Goal: Task Accomplishment & Management: Complete application form

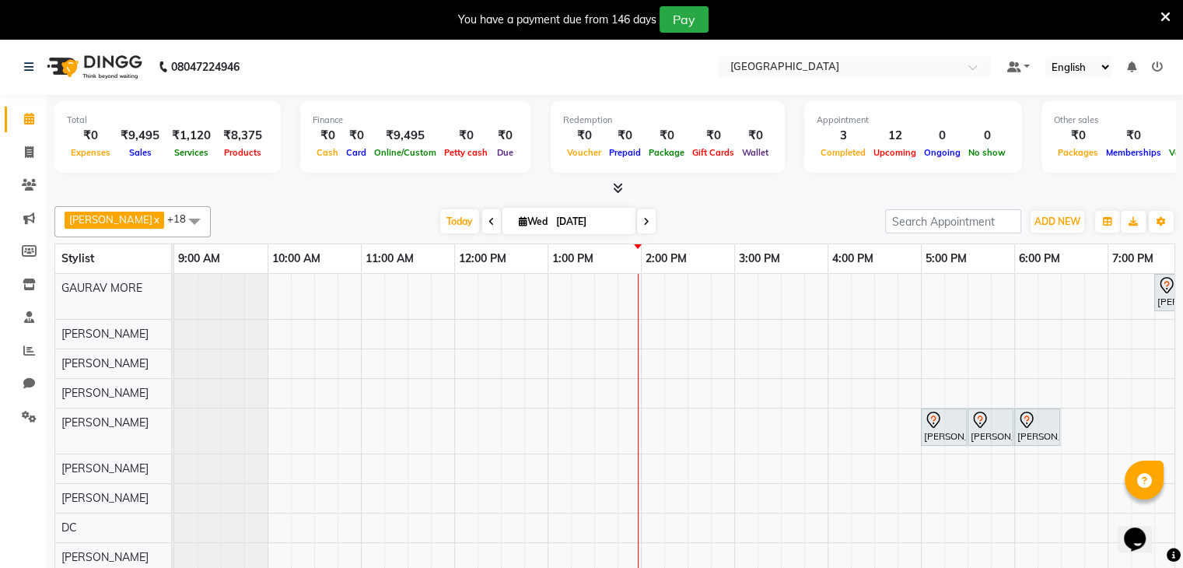
scroll to position [21, 0]
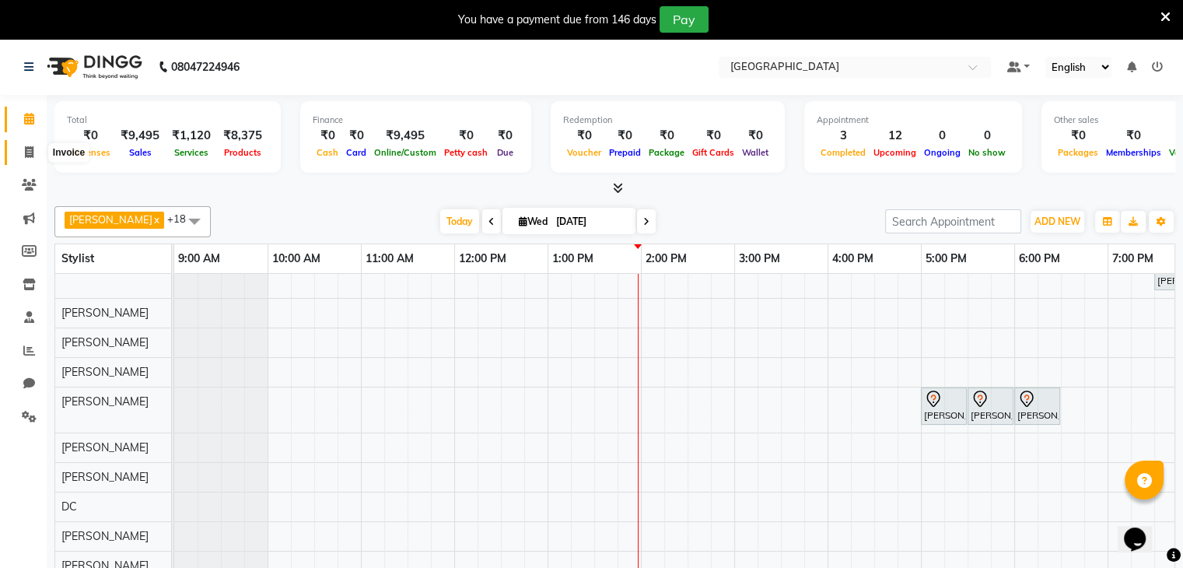
click at [37, 145] on span at bounding box center [29, 153] width 27 height 18
select select "8096"
select select "service"
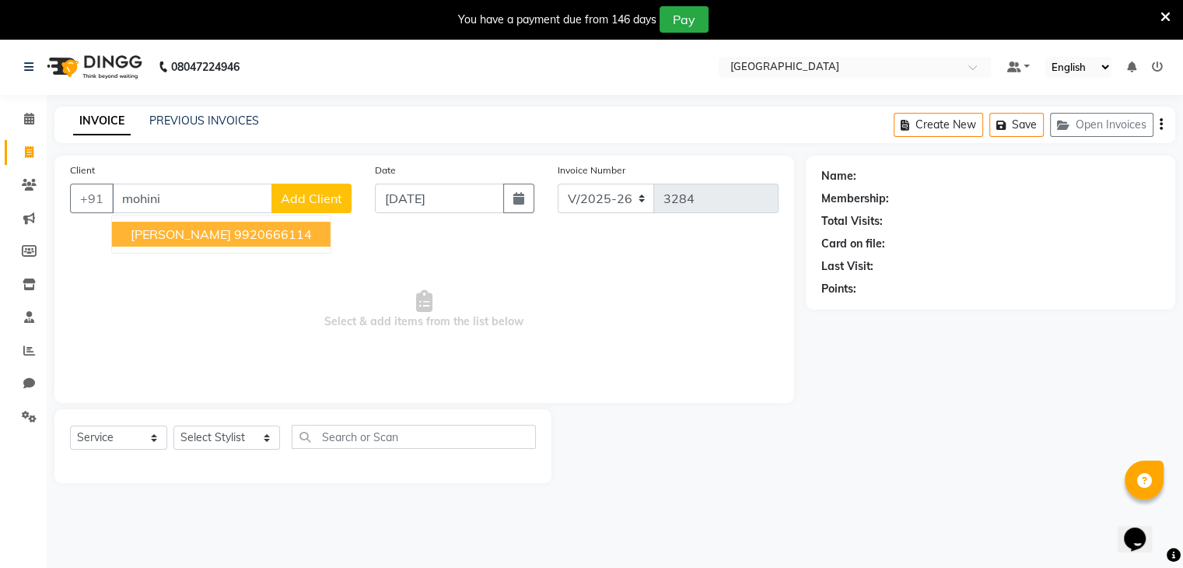
click at [219, 230] on span "MOHINI SOANS" at bounding box center [181, 234] width 100 height 16
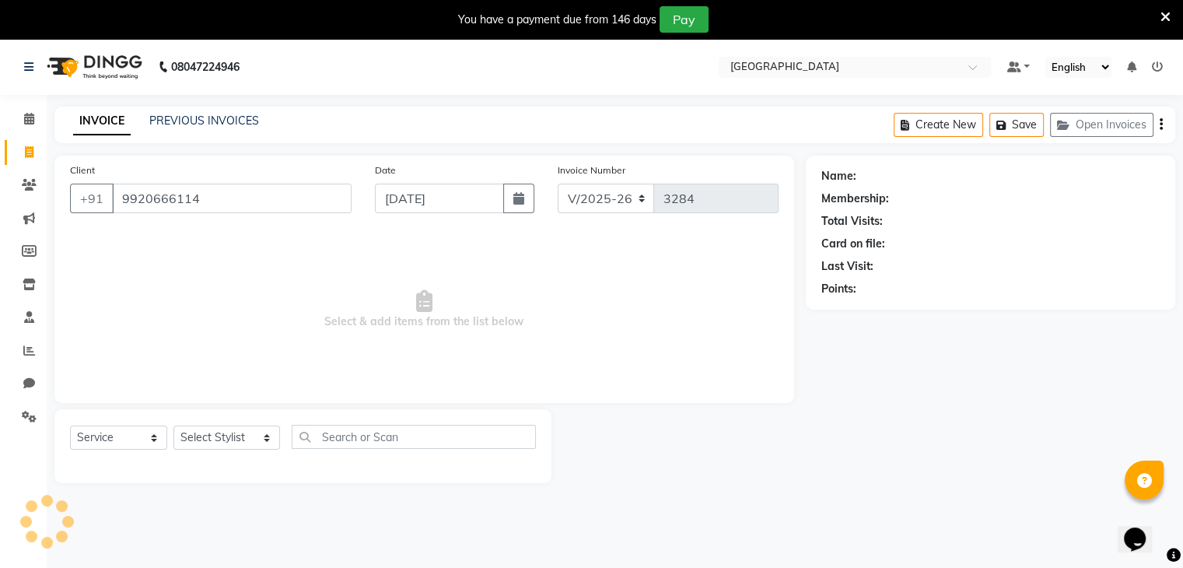
type input "9920666114"
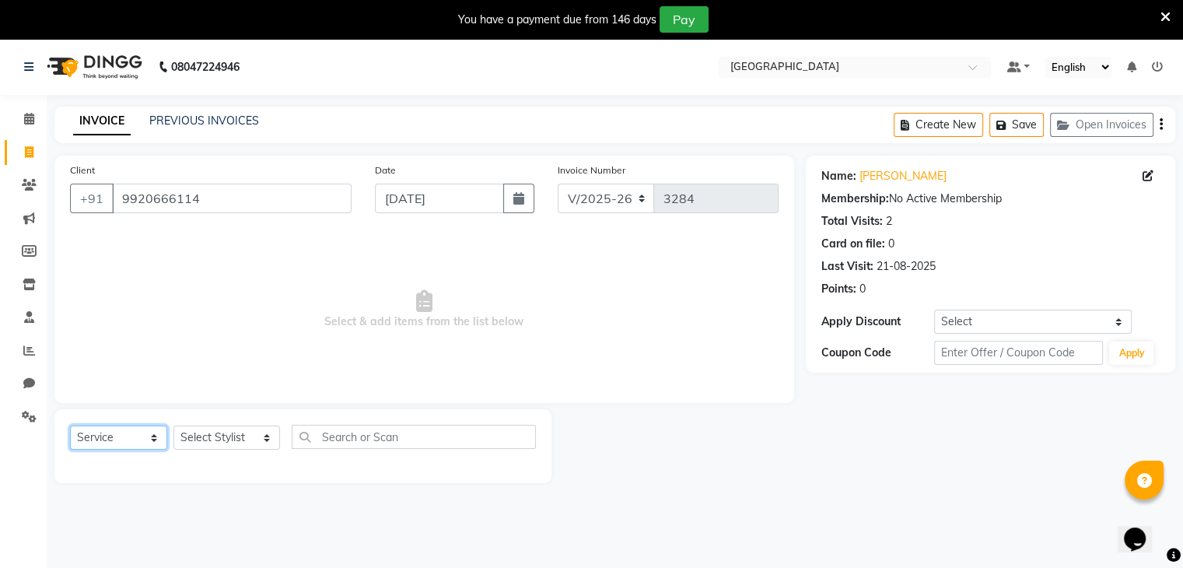
click at [107, 442] on select "Select Service Product Membership Package Voucher Prepaid Gift Card" at bounding box center [118, 437] width 97 height 24
select select "product"
click at [70, 426] on select "Select Service Product Membership Package Voucher Prepaid Gift Card" at bounding box center [118, 437] width 97 height 24
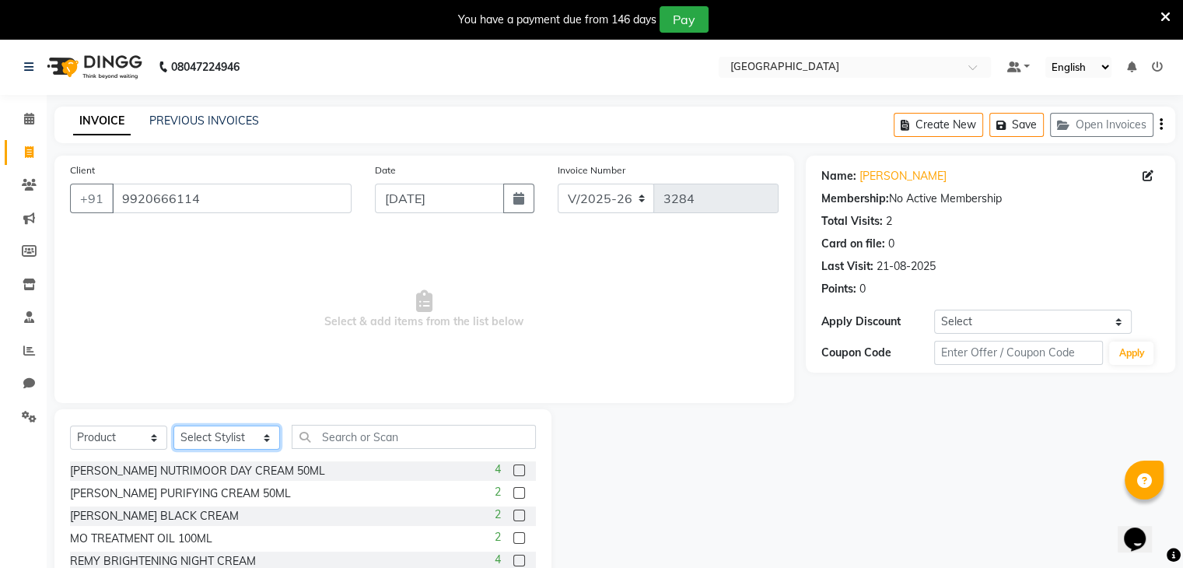
click at [237, 433] on select "Select Stylist AARTI SURI ABDUL KALAM ANITA JHADAV APEKSHA MORE DC DEEPIKA SHET…" at bounding box center [226, 437] width 107 height 24
select select "77532"
click at [173, 426] on select "Select Stylist AARTI SURI ABDUL KALAM ANITA JHADAV APEKSHA MORE DC DEEPIKA SHET…" at bounding box center [226, 437] width 107 height 24
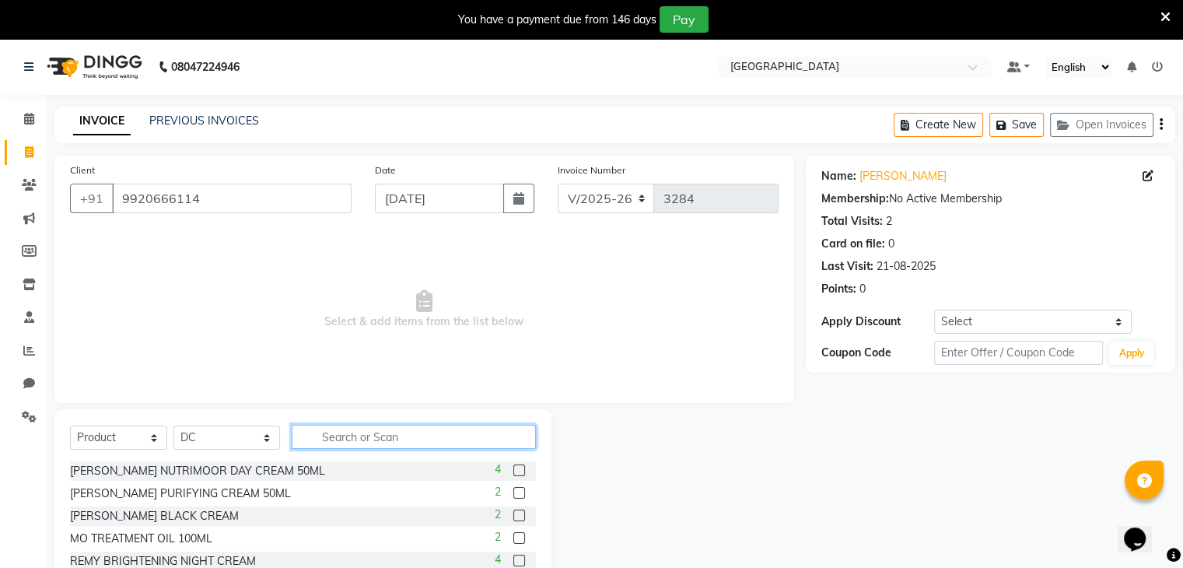
click at [345, 436] on input "text" at bounding box center [414, 437] width 244 height 24
type input "olaplex"
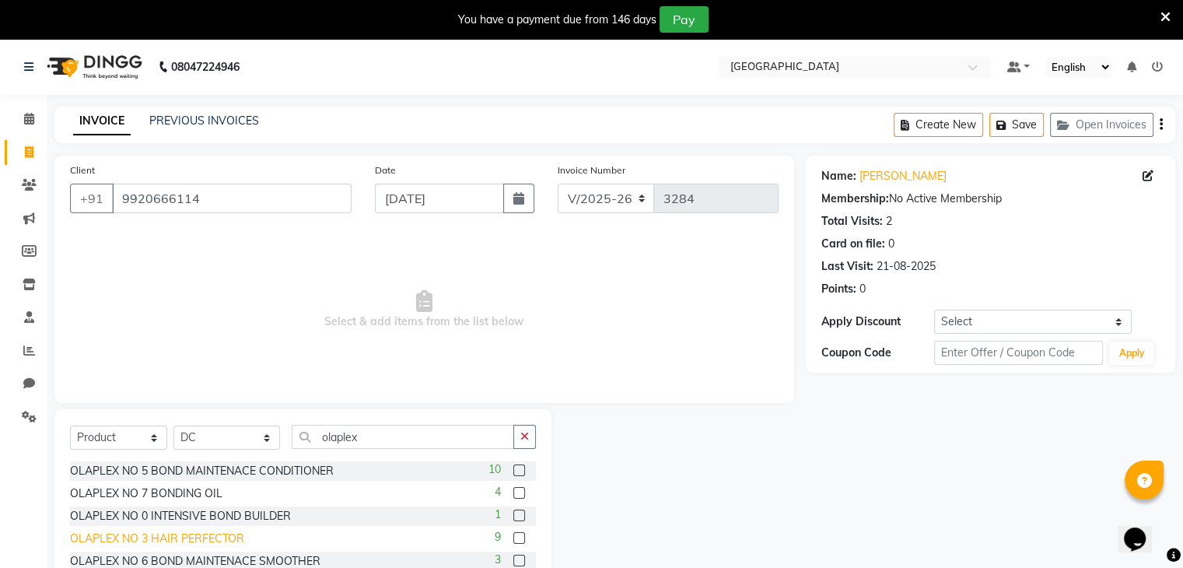
click at [184, 541] on div "OLAPLEX NO 3 HAIR PERFECTOR" at bounding box center [157, 538] width 174 height 16
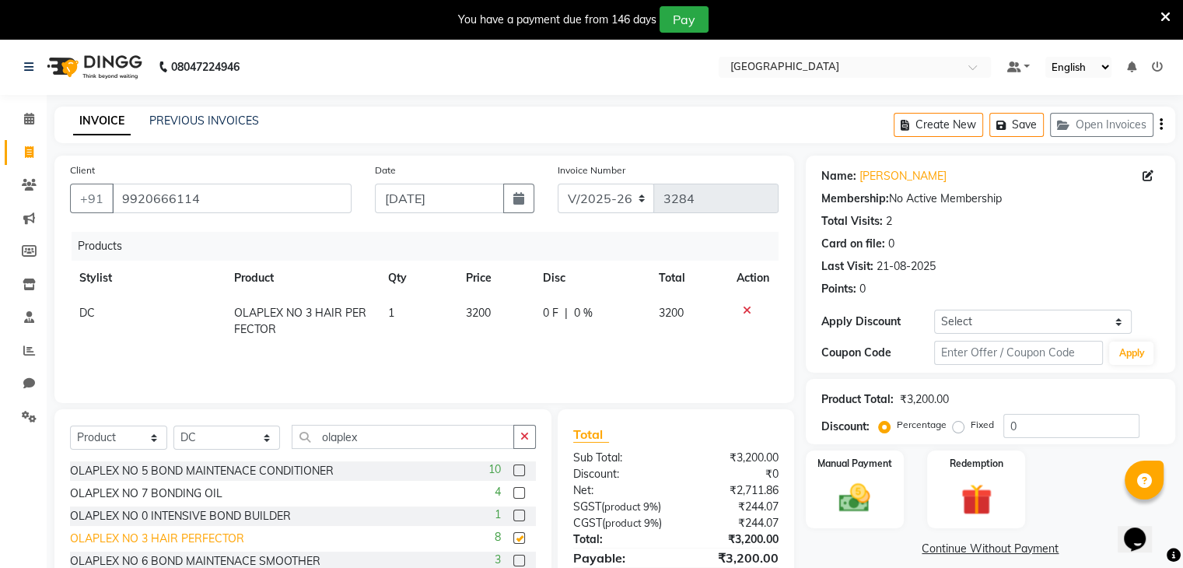
checkbox input "false"
click at [205, 467] on div "OLAPLEX NO 5 BOND MAINTENACE CONDITIONER" at bounding box center [202, 471] width 264 height 16
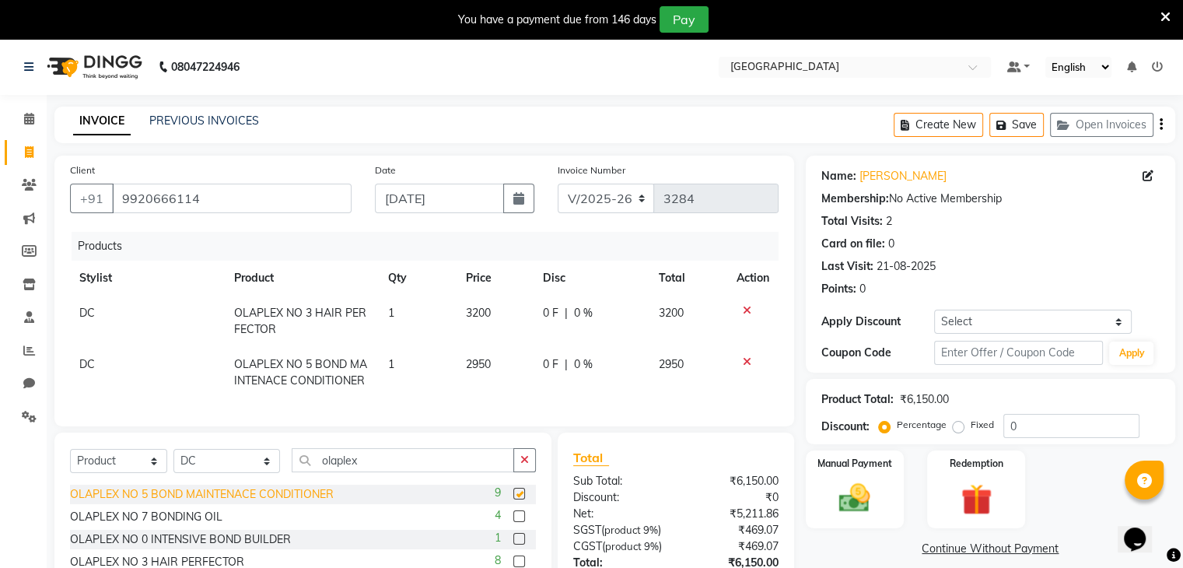
checkbox input "false"
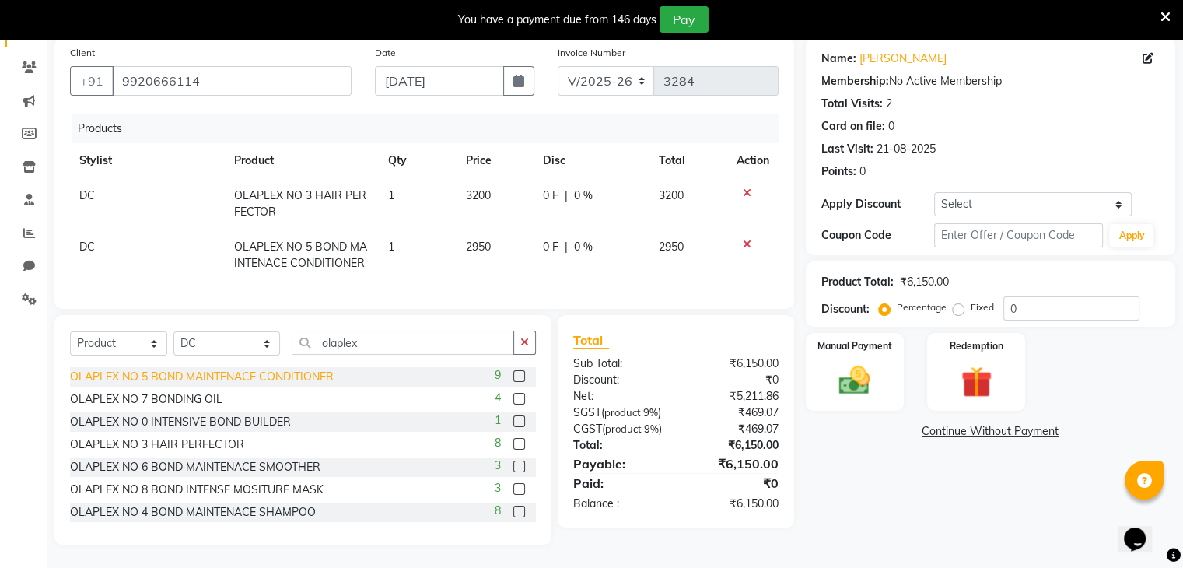
scroll to position [130, 0]
click at [187, 514] on div "OLAPLEX NO 4 BOND MAINTENACE SHAMPOO" at bounding box center [193, 512] width 246 height 16
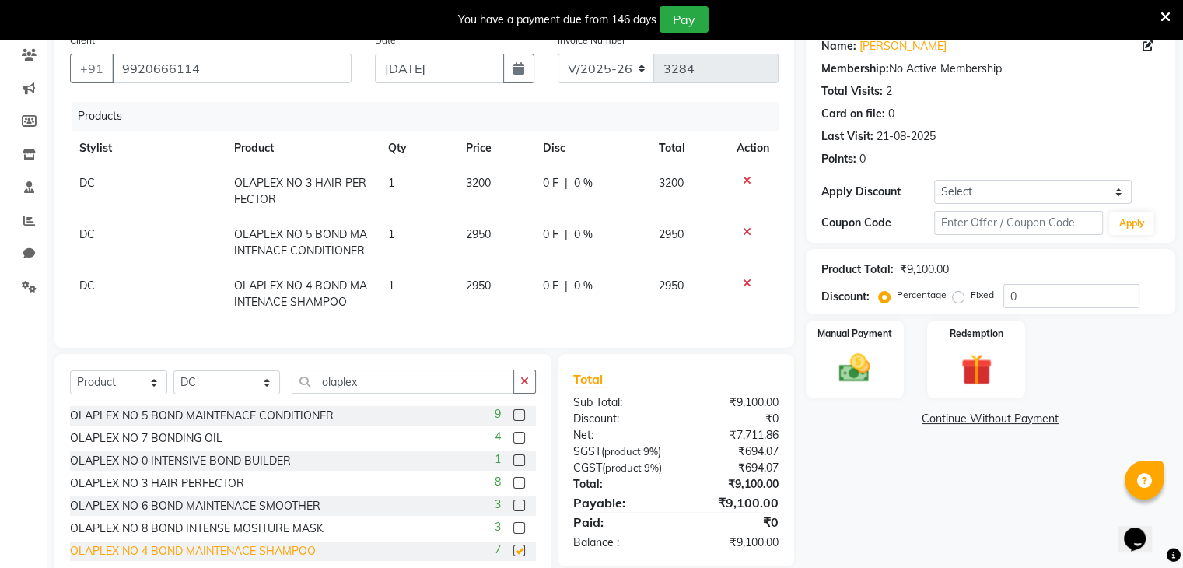
checkbox input "false"
click at [578, 288] on span "0 %" at bounding box center [583, 286] width 19 height 16
select select "77532"
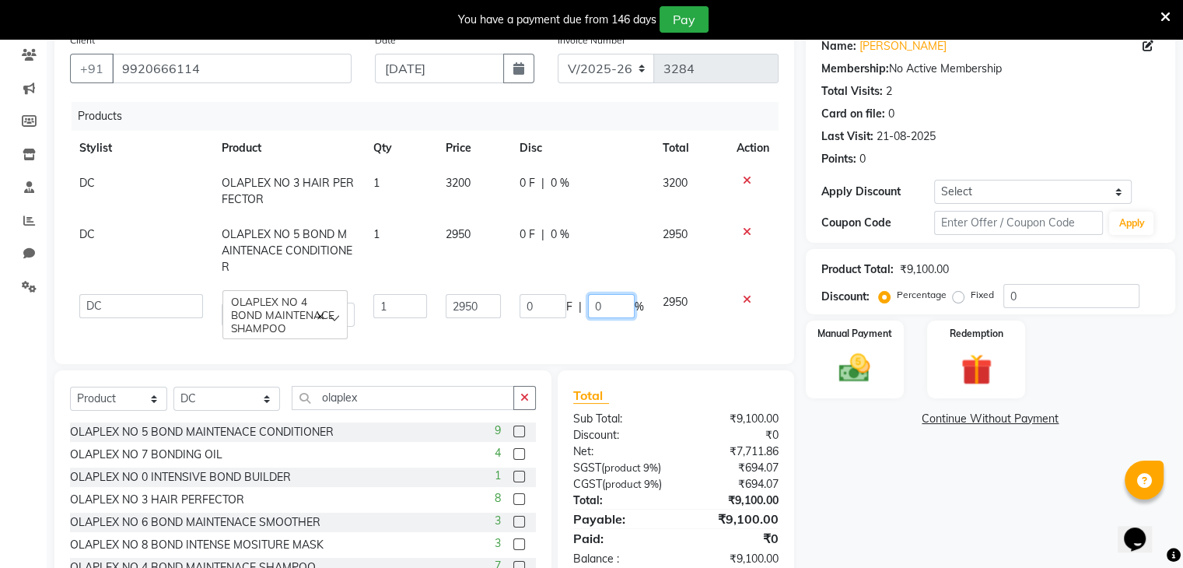
click at [590, 294] on input "0" at bounding box center [611, 306] width 47 height 24
type input "100"
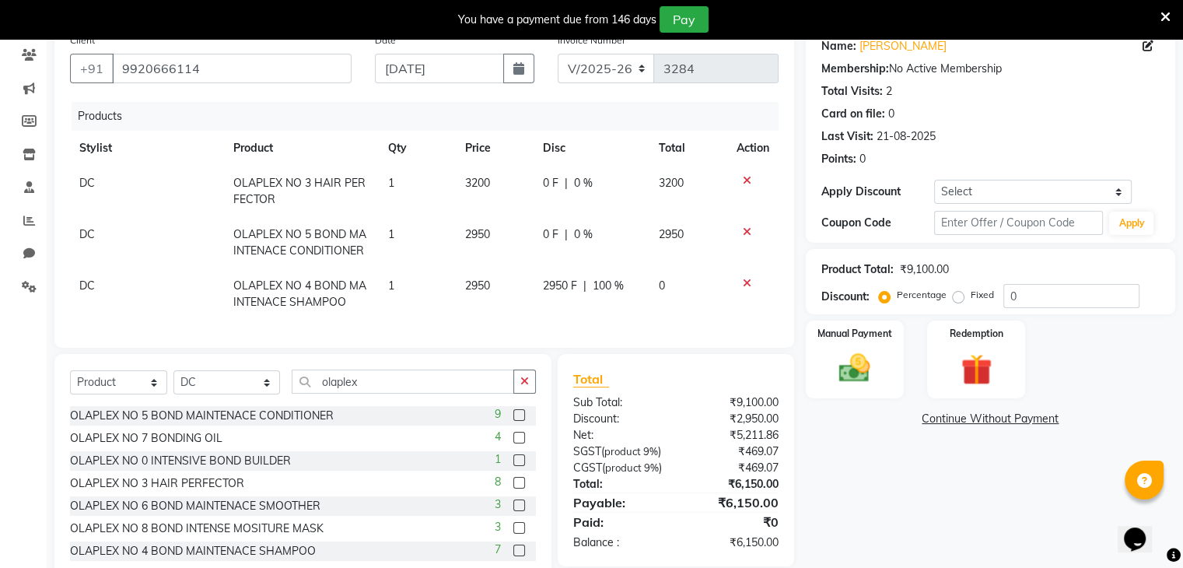
click at [554, 233] on div "0 F | 0 %" at bounding box center [591, 234] width 97 height 16
select select "77532"
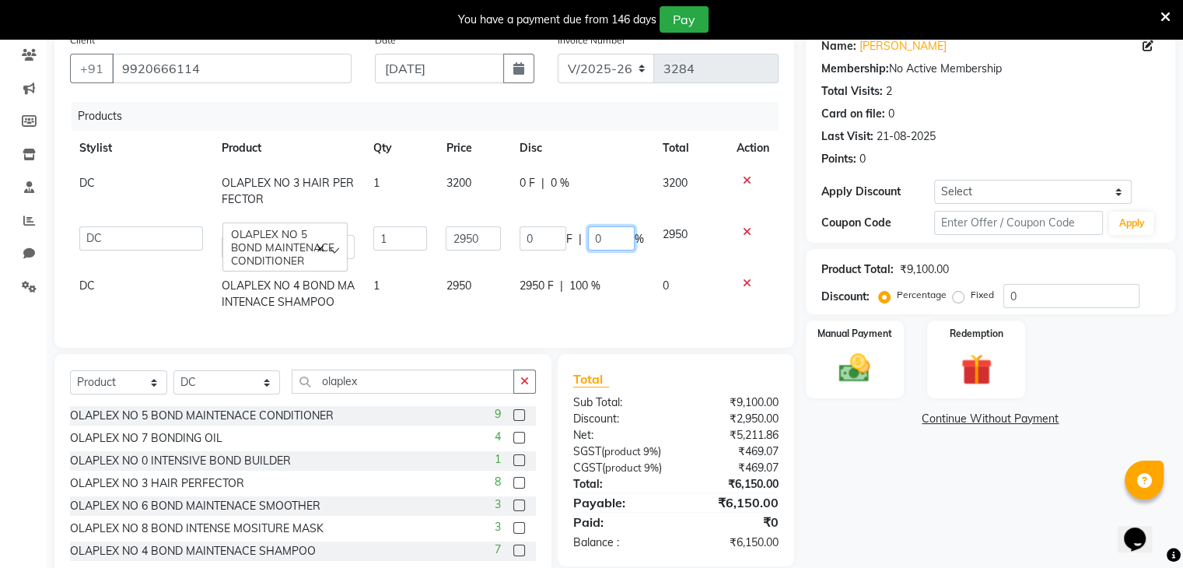
click at [591, 241] on input "0" at bounding box center [611, 238] width 47 height 24
type input "100"
click at [555, 182] on div "0 F | 0 %" at bounding box center [582, 183] width 124 height 16
select select "77532"
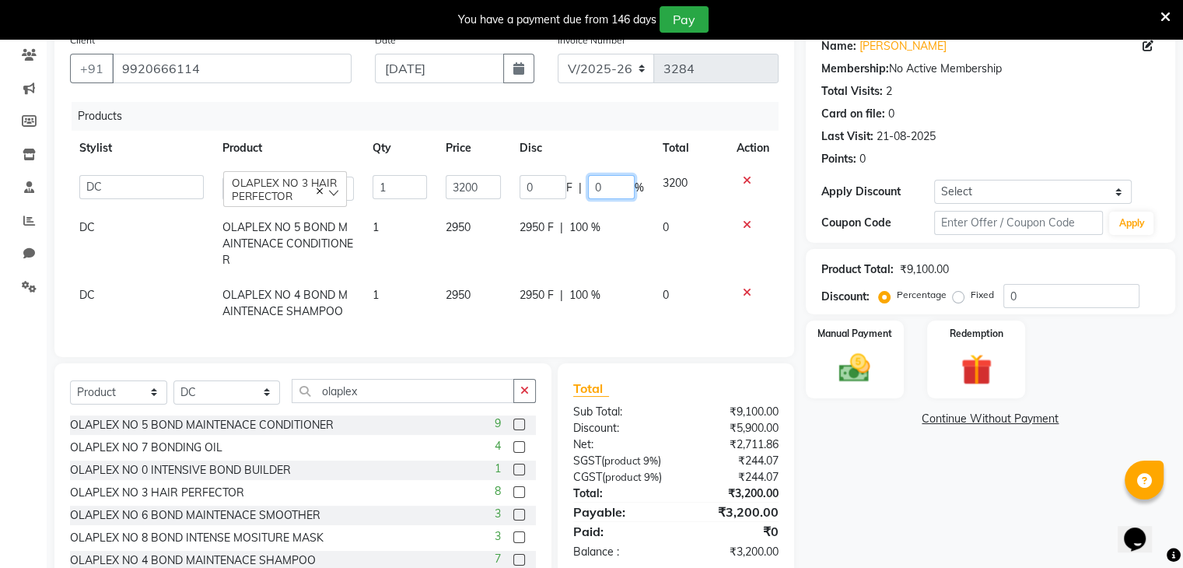
click at [593, 191] on input "0" at bounding box center [611, 187] width 47 height 24
type input "100"
click at [899, 480] on div "Name: Mohini Soans Membership: No Active Membership Total Visits: 2 Card on fil…" at bounding box center [996, 309] width 381 height 567
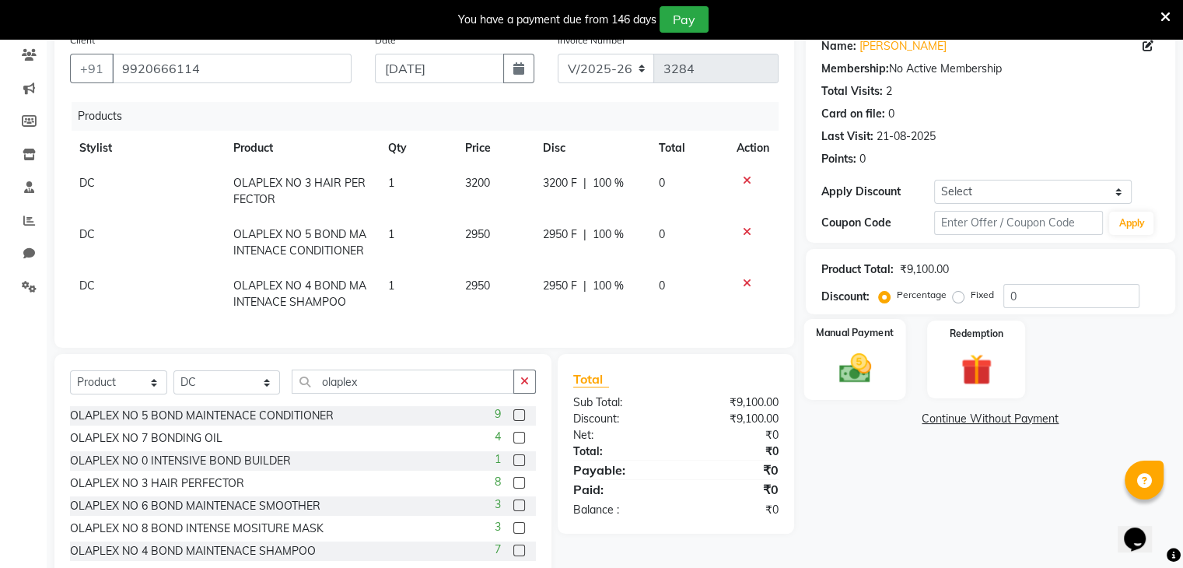
click at [868, 380] on img at bounding box center [854, 368] width 52 height 37
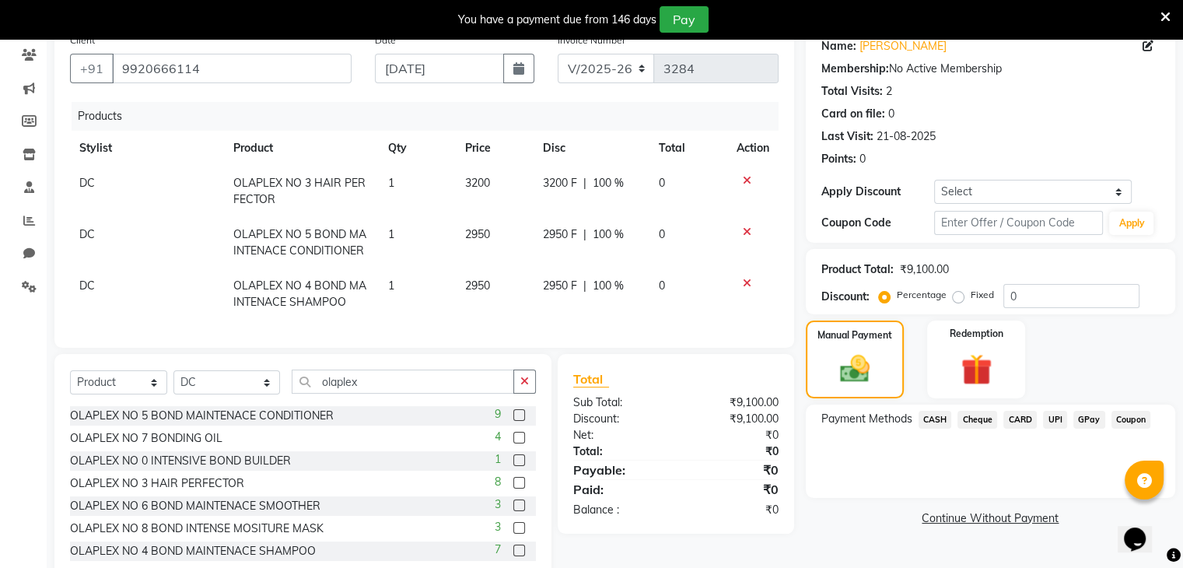
click at [936, 421] on span "CASH" at bounding box center [935, 420] width 33 height 18
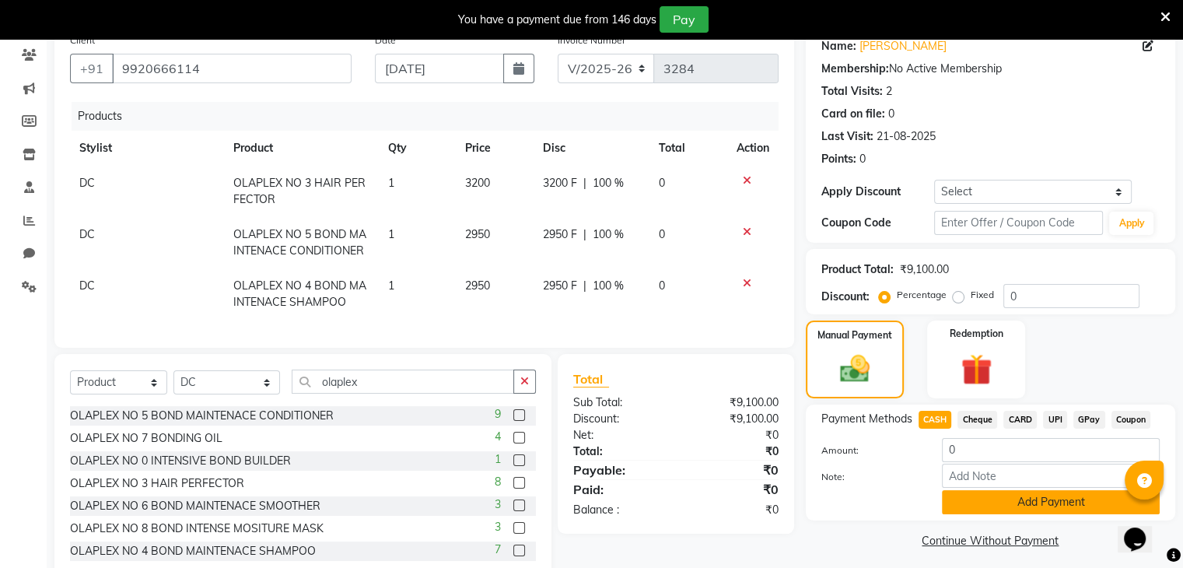
click at [991, 511] on button "Add Payment" at bounding box center [1051, 502] width 218 height 24
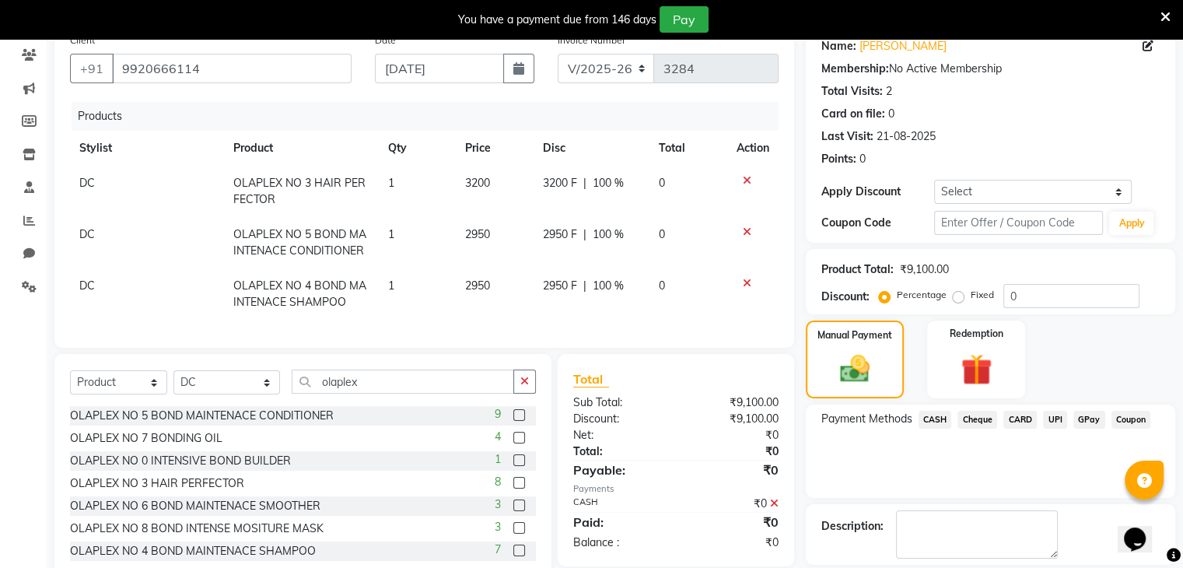
scroll to position [202, 0]
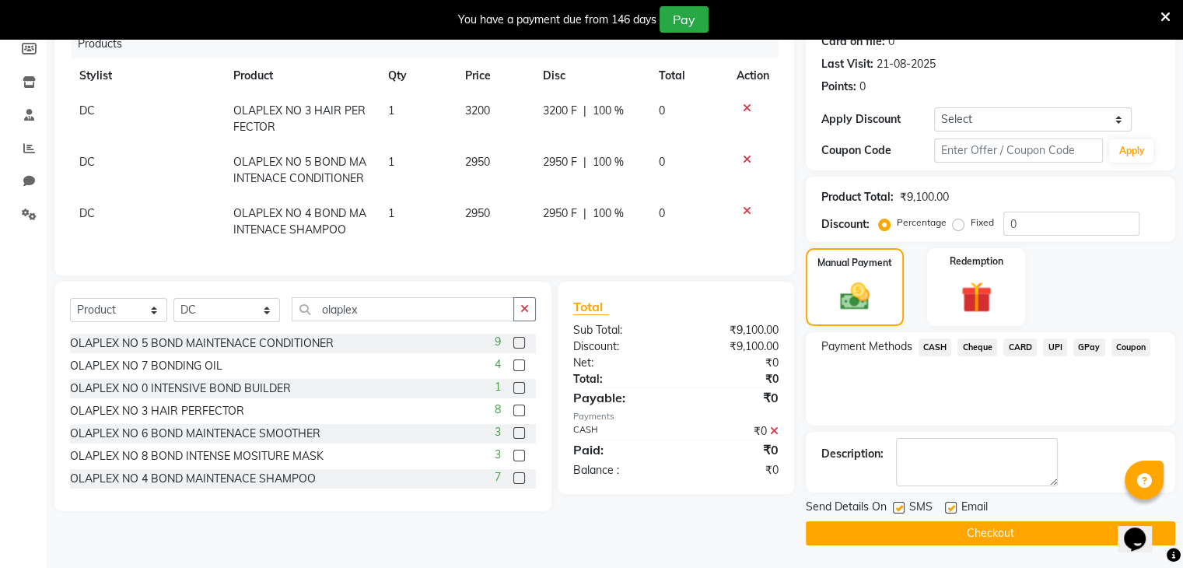
click at [976, 523] on button "Checkout" at bounding box center [990, 533] width 369 height 24
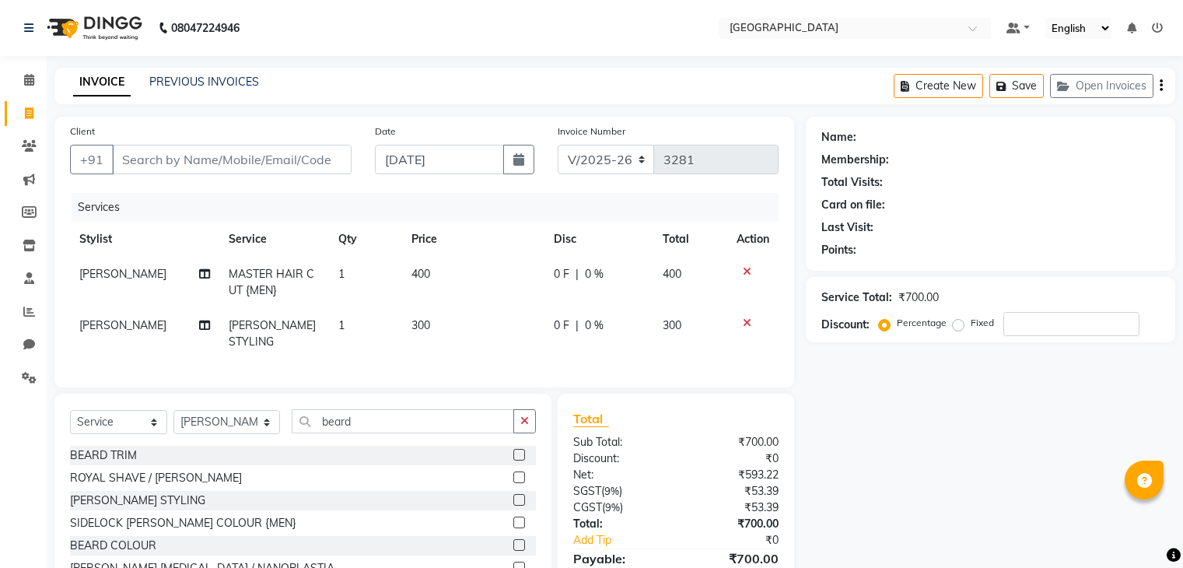
select select "8096"
select select "service"
select select "88148"
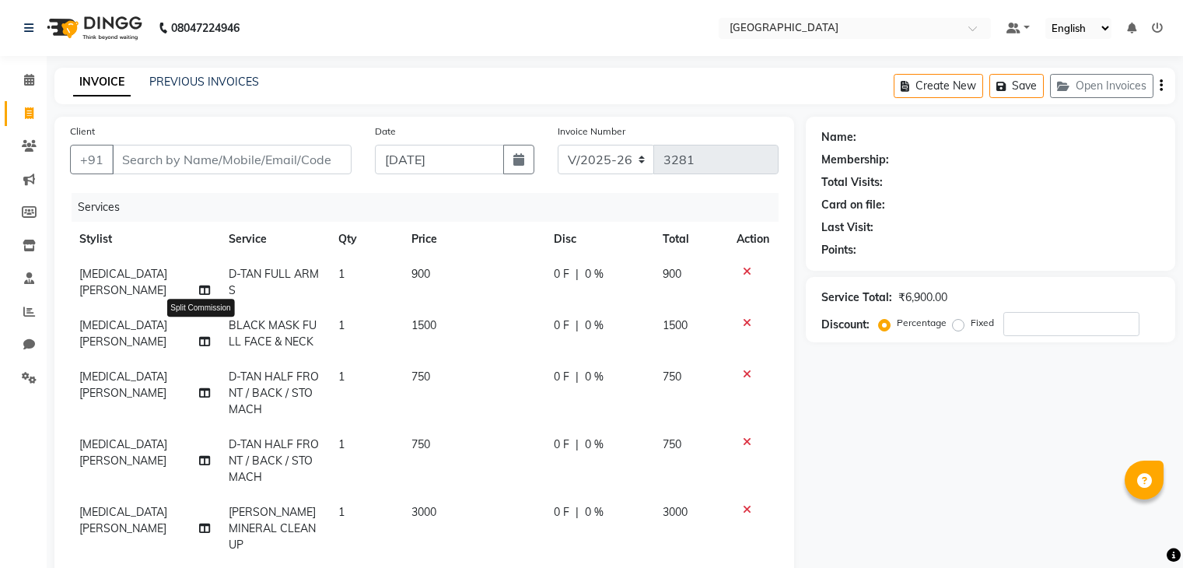
select select "8096"
select select "service"
select select "79634"
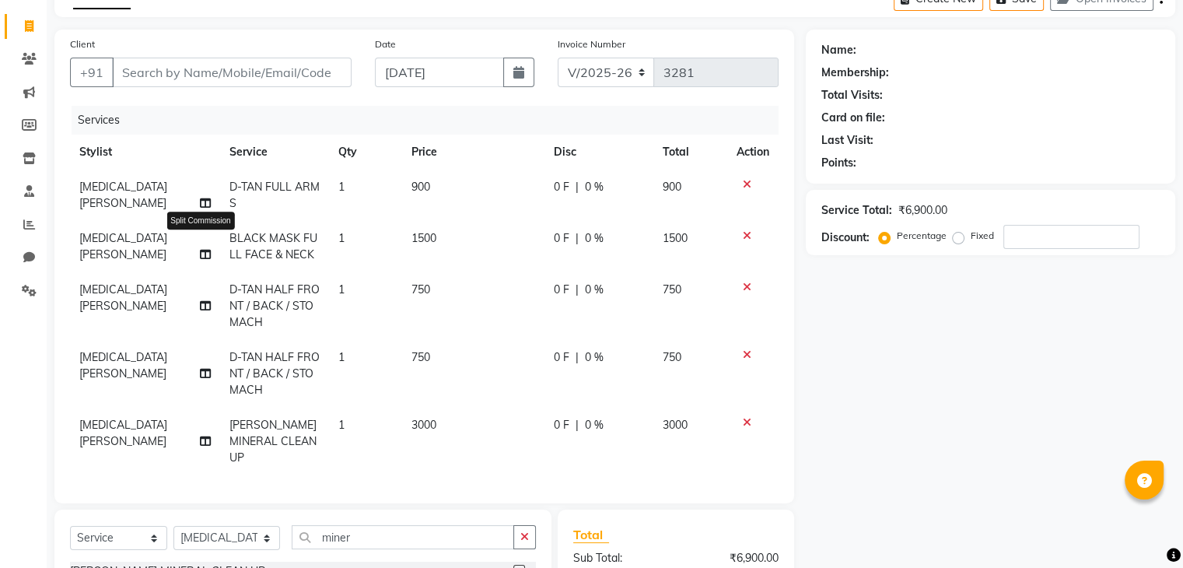
scroll to position [93, 0]
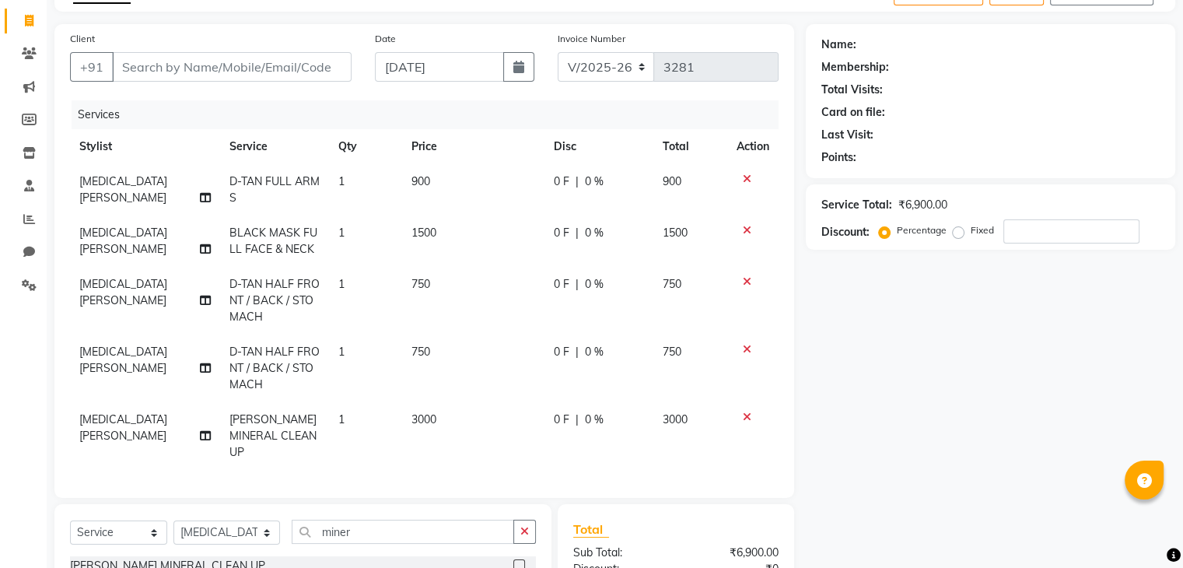
click at [154, 181] on span "[MEDICAL_DATA][PERSON_NAME]" at bounding box center [123, 189] width 88 height 30
select select "79634"
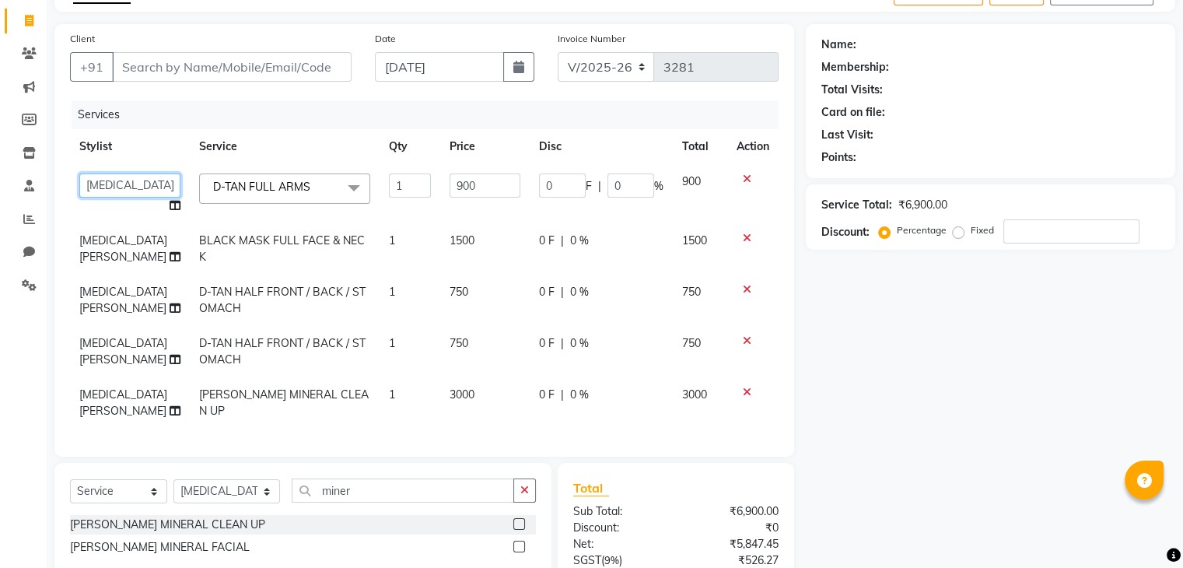
click at [149, 185] on select "AARTI SURI ABDUL KALAM ANITA JHADAV APEKSHA MORE DC DEEPIKA SHETTY DILSHAD ALI …" at bounding box center [129, 185] width 101 height 24
select select "77225"
click at [103, 243] on span "[MEDICAL_DATA][PERSON_NAME]" at bounding box center [123, 248] width 88 height 30
select select "79634"
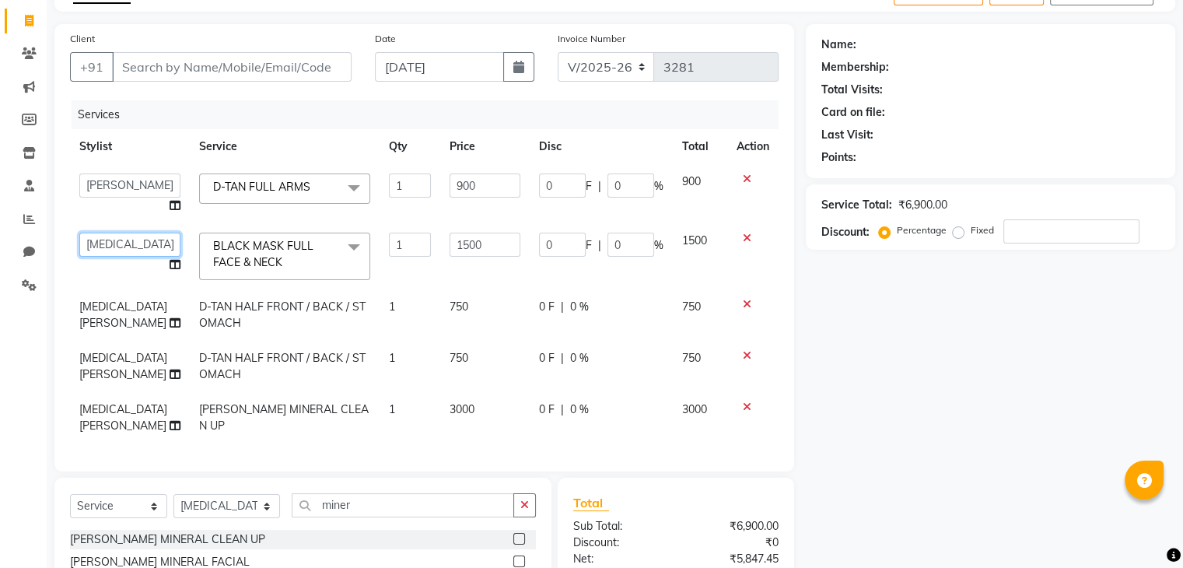
click at [128, 236] on select "AARTI SURI ABDUL KALAM ANITA JHADAV APEKSHA MORE DC DEEPIKA SHETTY DILSHAD ALI …" at bounding box center [129, 245] width 101 height 24
select select "77225"
click at [115, 313] on span "[MEDICAL_DATA][PERSON_NAME]" at bounding box center [123, 314] width 88 height 30
select select "79634"
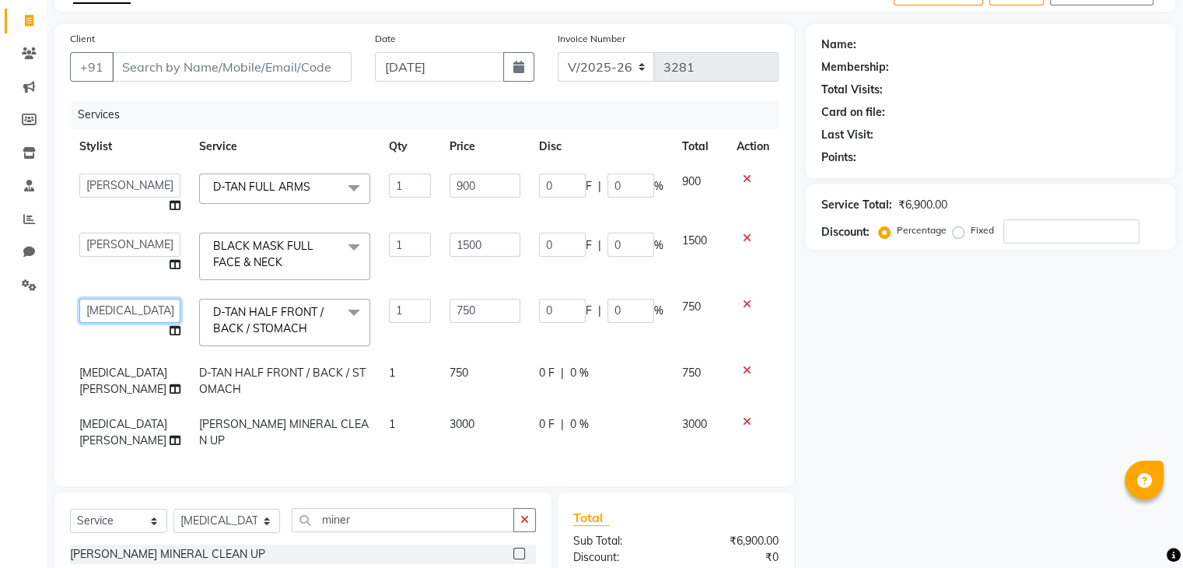
click at [115, 313] on select "AARTI SURI ABDUL KALAM ANITA JHADAV APEKSHA MORE DC DEEPIKA SHETTY DILSHAD ALI …" at bounding box center [129, 311] width 101 height 24
select select "77225"
click at [129, 363] on td "[MEDICAL_DATA][PERSON_NAME]" at bounding box center [130, 380] width 120 height 51
select select "79634"
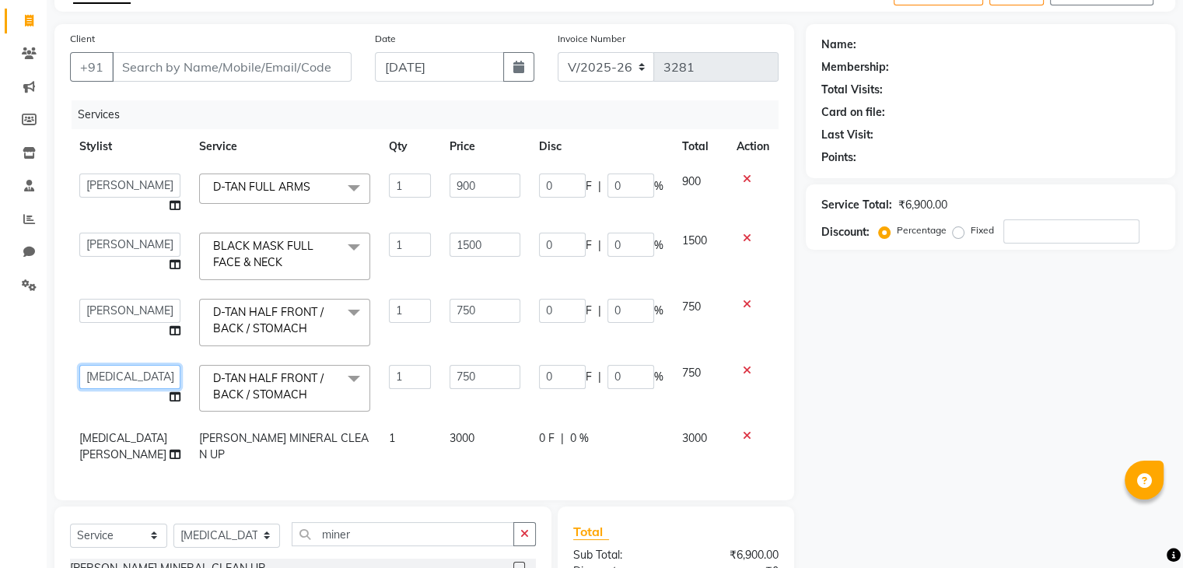
click at [128, 372] on select "AARTI SURI ABDUL KALAM ANITA JHADAV APEKSHA MORE DC DEEPIKA SHETTY DILSHAD ALI …" at bounding box center [129, 377] width 101 height 24
select select "77225"
click at [140, 433] on span "[MEDICAL_DATA][PERSON_NAME]" at bounding box center [123, 446] width 88 height 30
select select "79634"
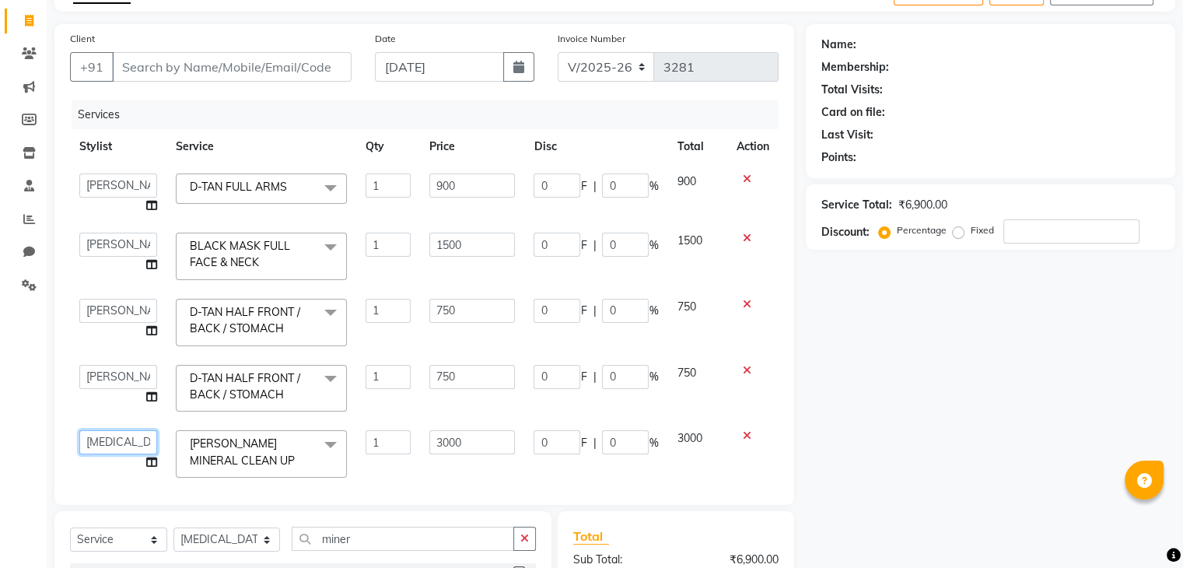
click at [140, 433] on select "AARTI SURI ABDUL KALAM ANITA JHADAV APEKSHA MORE DC DEEPIKA SHETTY DILSHAD ALI …" at bounding box center [118, 442] width 78 height 24
select select "77225"
click at [237, 541] on select "Select Stylist AARTI SURI ABDUL KALAM ANITA JHADAV APEKSHA MORE DC DEEPIKA SHET…" at bounding box center [226, 539] width 107 height 24
select select "78951"
click at [173, 528] on select "Select Stylist AARTI SURI ABDUL KALAM ANITA JHADAV APEKSHA MORE DC DEEPIKA SHET…" at bounding box center [226, 539] width 107 height 24
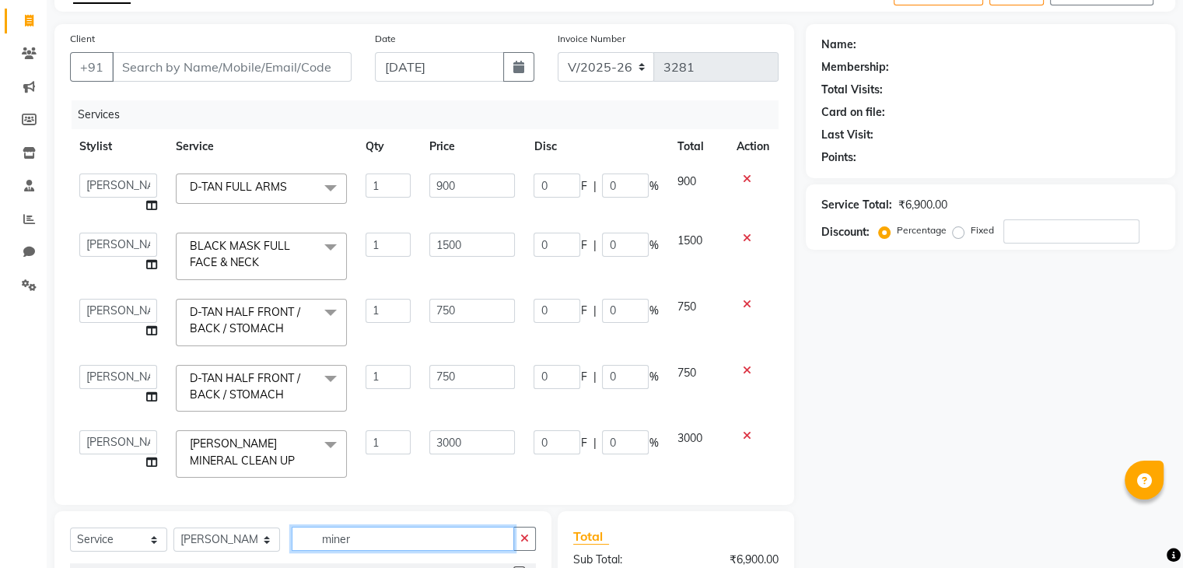
click at [331, 539] on input "miner" at bounding box center [403, 539] width 222 height 24
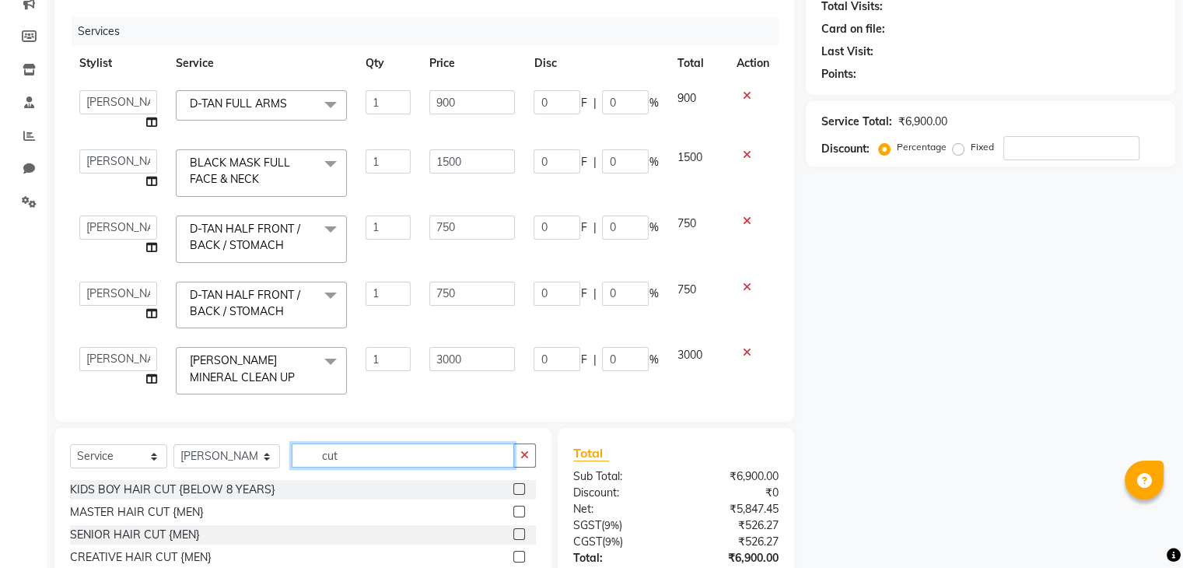
scroll to position [188, 0]
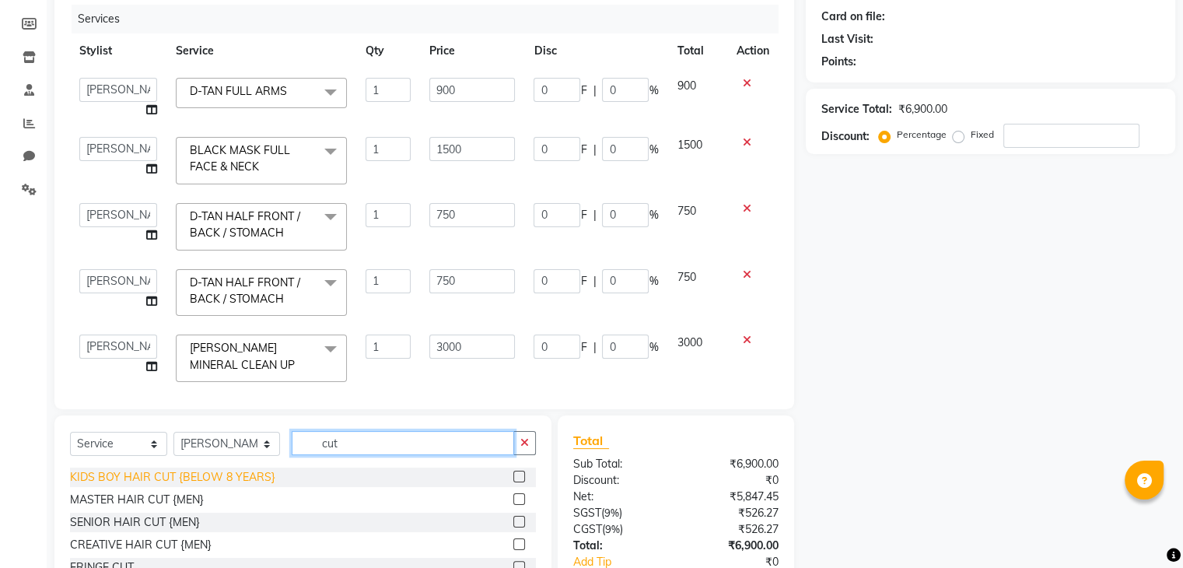
type input "cut"
click at [216, 479] on div "KIDS BOY HAIR CUT {BELOW 8 YEARS}" at bounding box center [172, 477] width 205 height 16
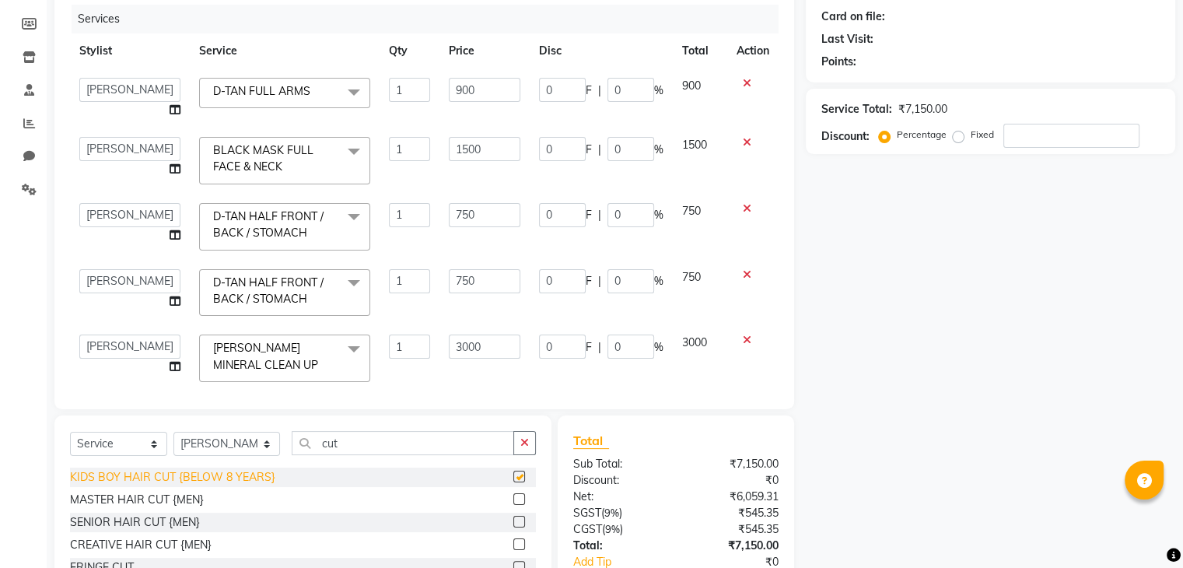
checkbox input "false"
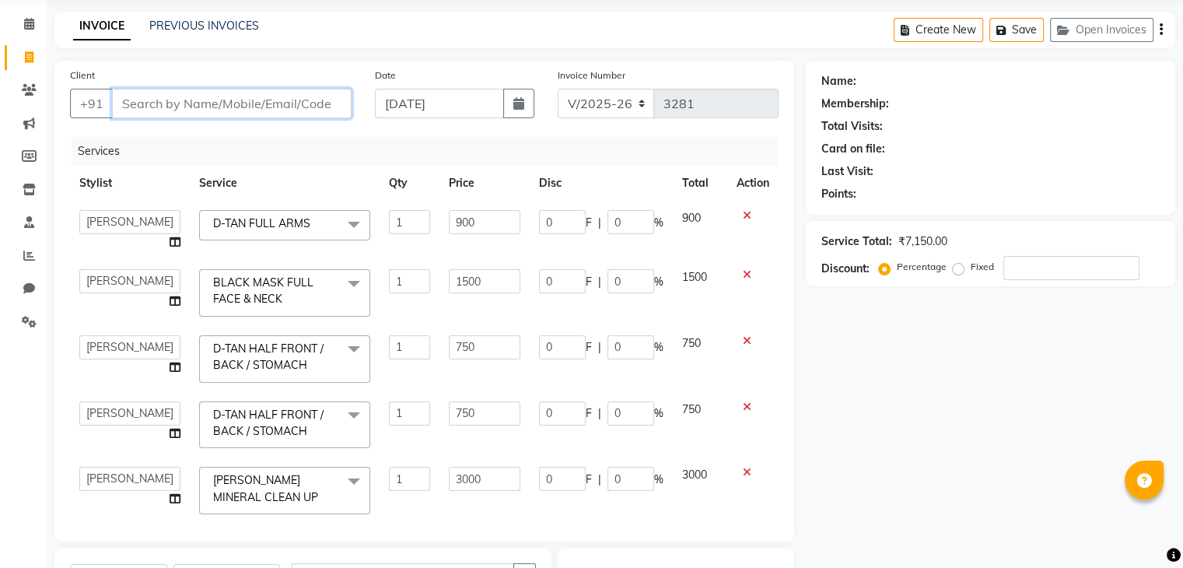
click at [240, 103] on input "Client" at bounding box center [232, 104] width 240 height 30
type input "89"
type input "0"
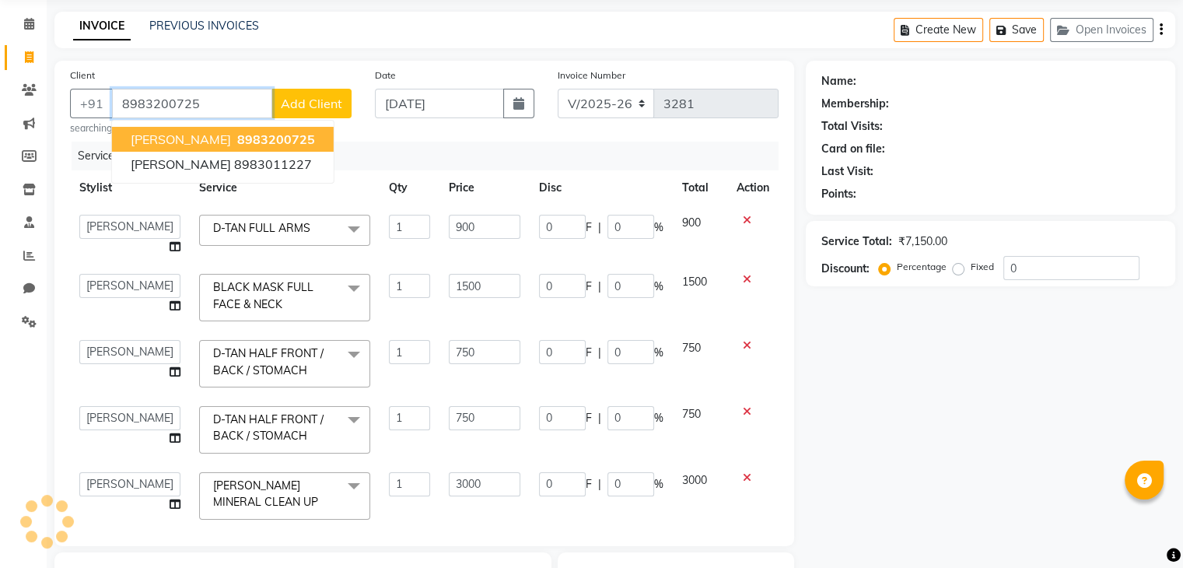
type input "8983200725"
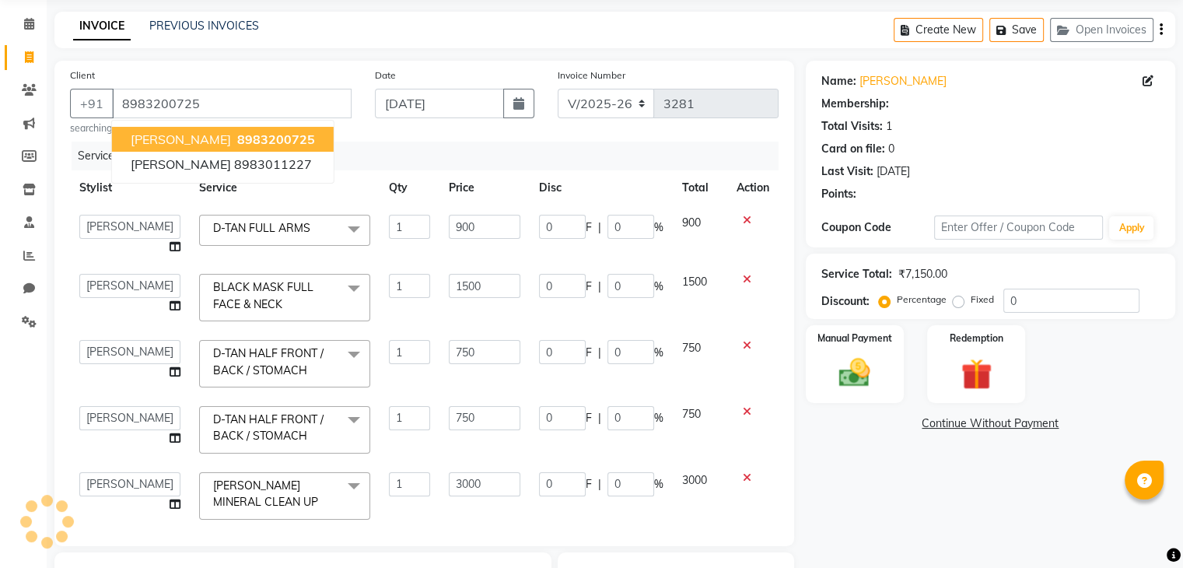
click at [264, 138] on span "8983200725" at bounding box center [276, 139] width 78 height 16
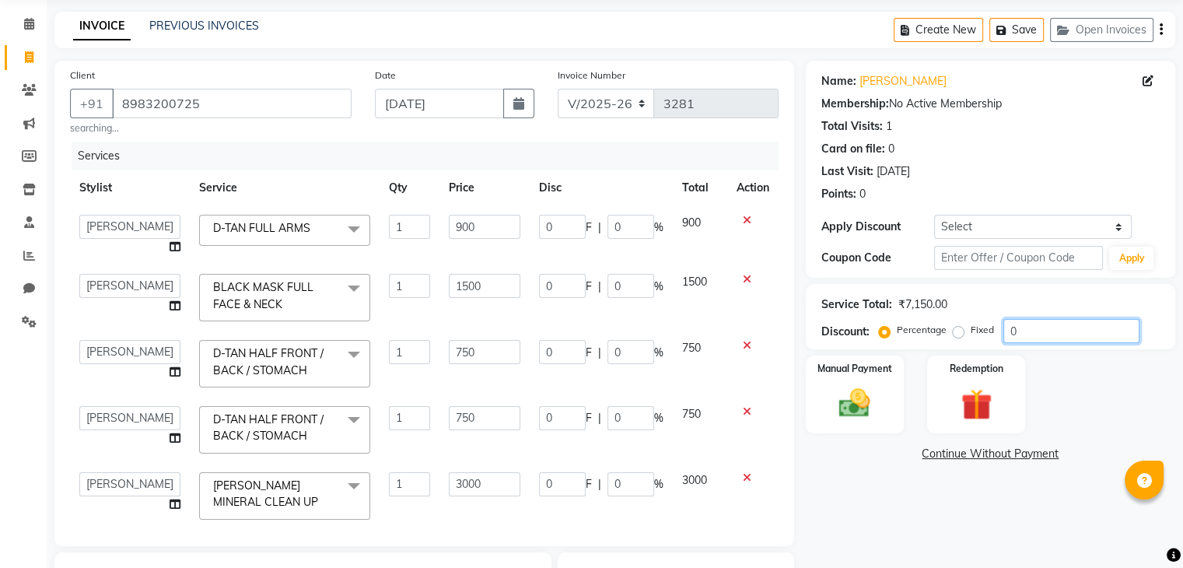
click at [1010, 324] on input "0" at bounding box center [1071, 331] width 136 height 24
type input "20"
type input "180"
type input "20"
type input "300"
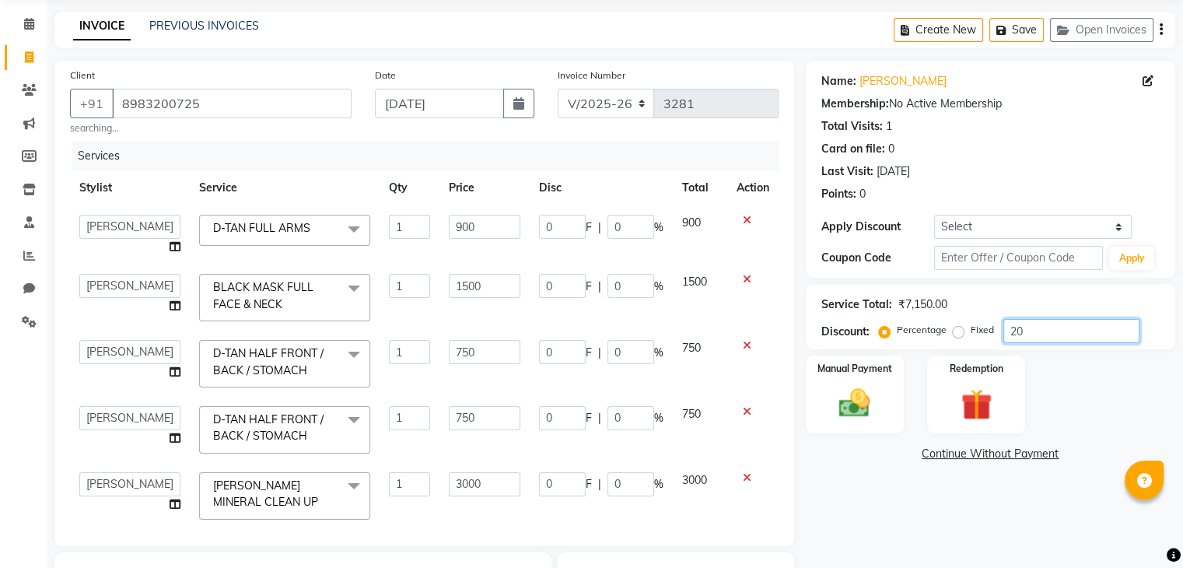
type input "20"
type input "150"
type input "20"
type input "150"
type input "20"
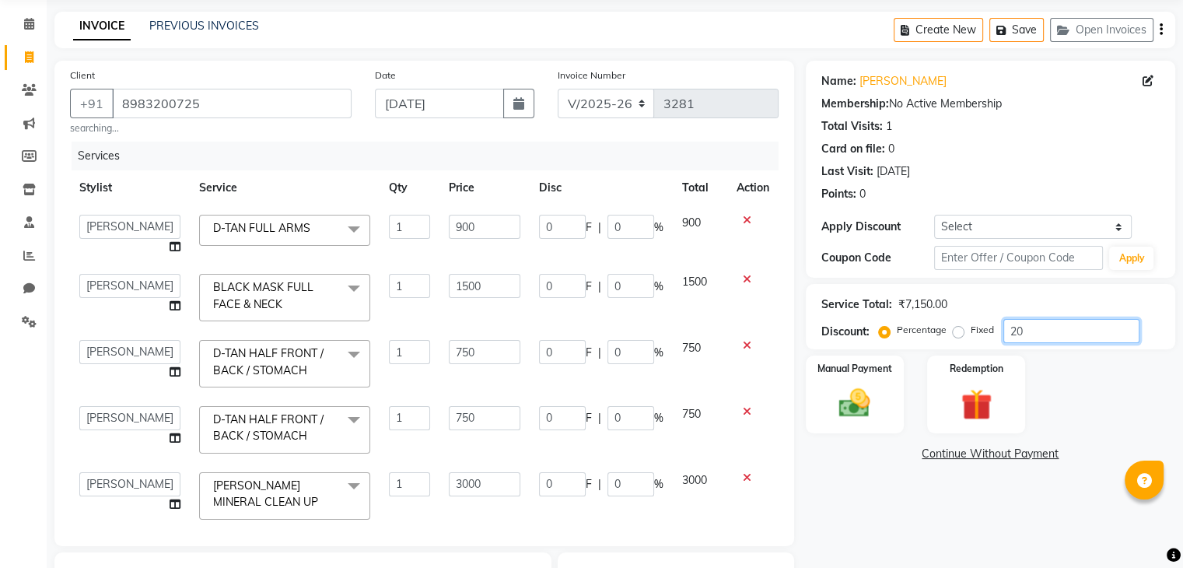
type input "600"
type input "20"
click at [1111, 405] on div "Manual Payment Redemption" at bounding box center [990, 394] width 393 height 78
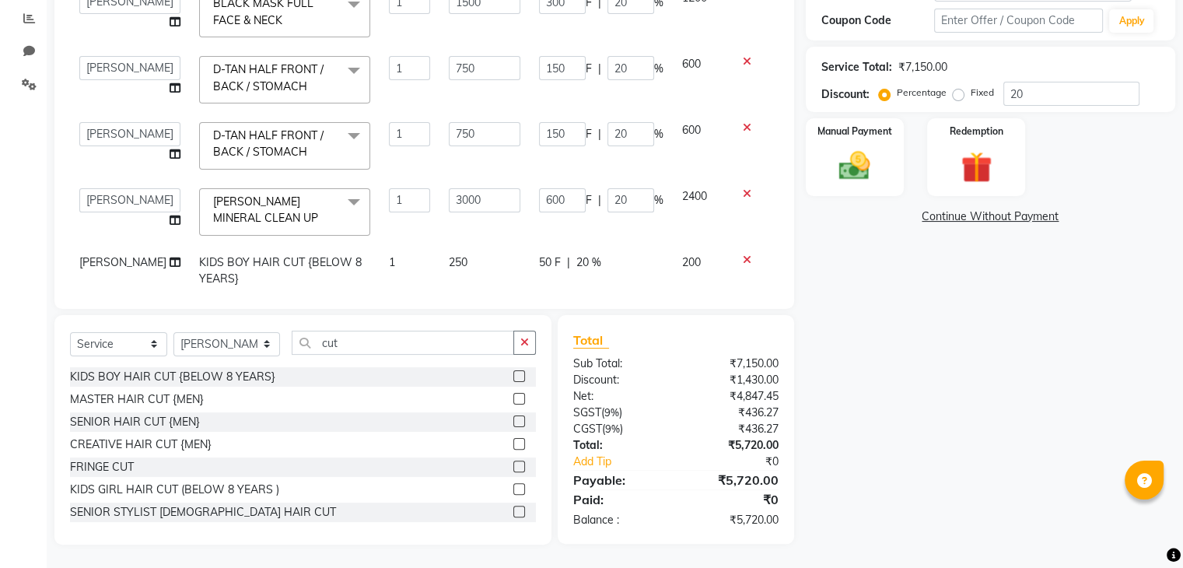
scroll to position [49, 0]
click at [877, 173] on img at bounding box center [854, 166] width 52 height 37
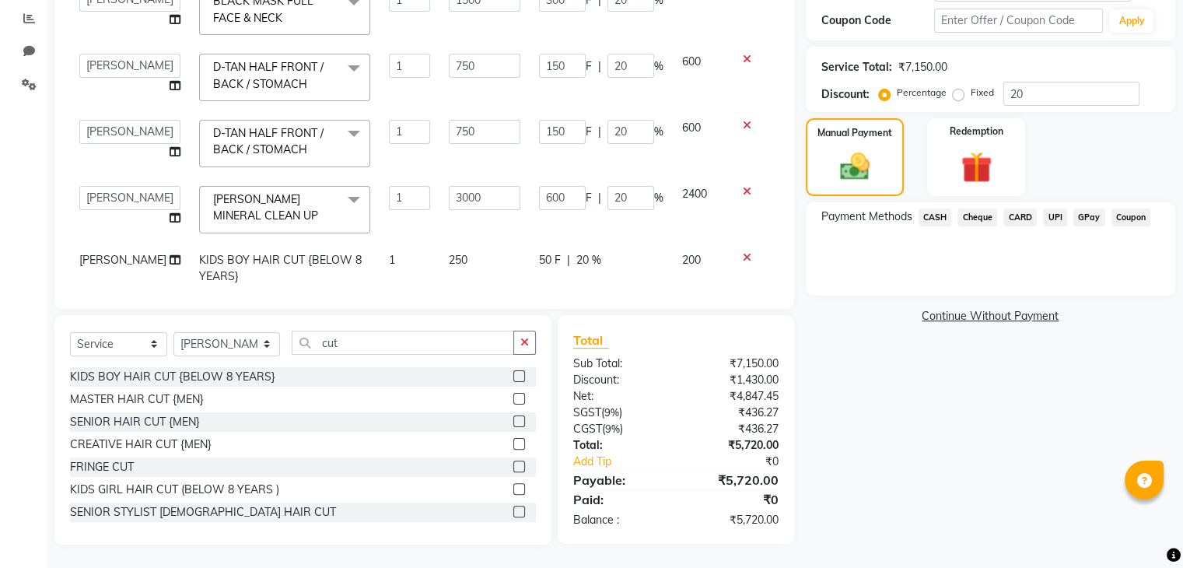
click at [1086, 213] on span "GPay" at bounding box center [1089, 217] width 32 height 18
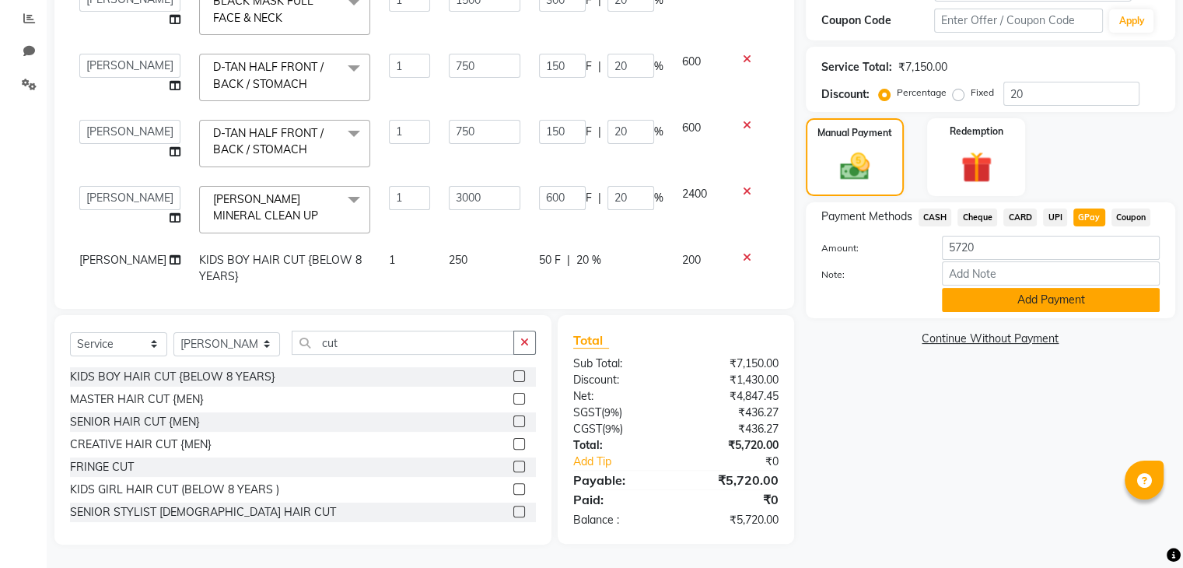
click at [1008, 299] on button "Add Payment" at bounding box center [1051, 300] width 218 height 24
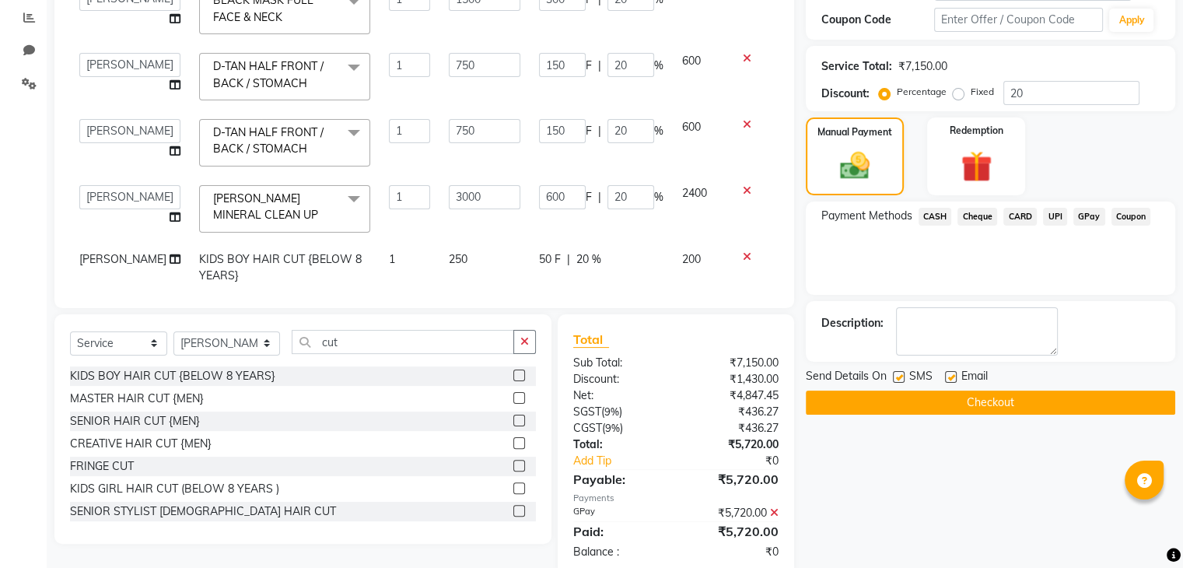
click at [996, 401] on button "Checkout" at bounding box center [990, 402] width 369 height 24
